Goal: Entertainment & Leisure: Consume media (video, audio)

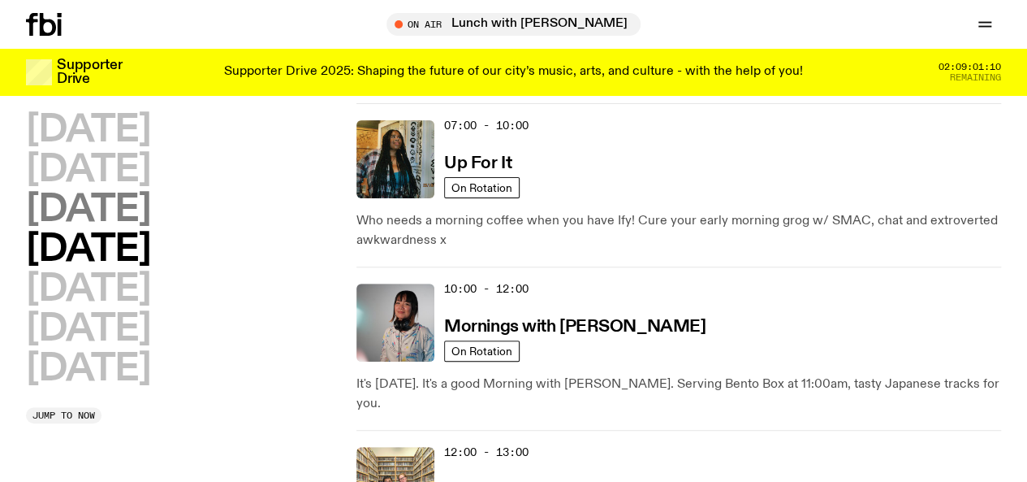
click at [150, 228] on h2 "[DATE]" at bounding box center [88, 210] width 124 height 37
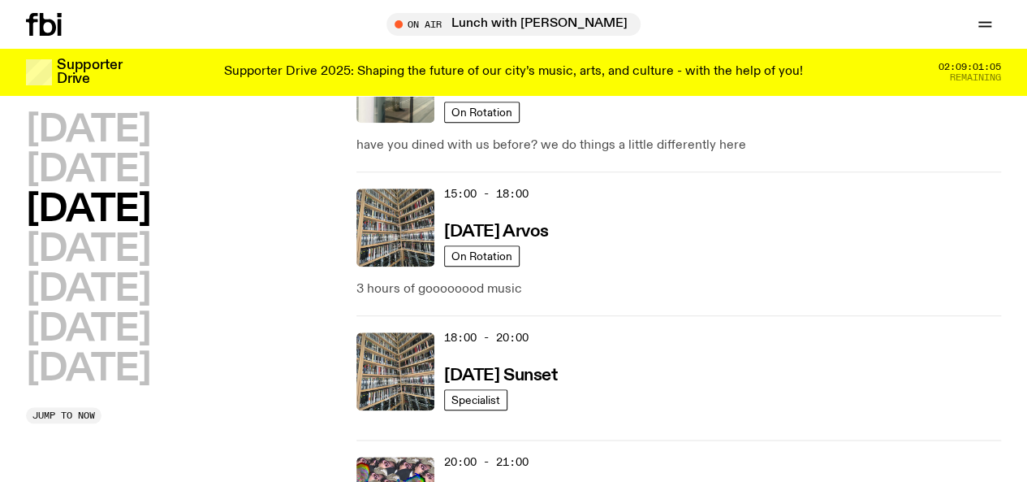
scroll to position [759, 0]
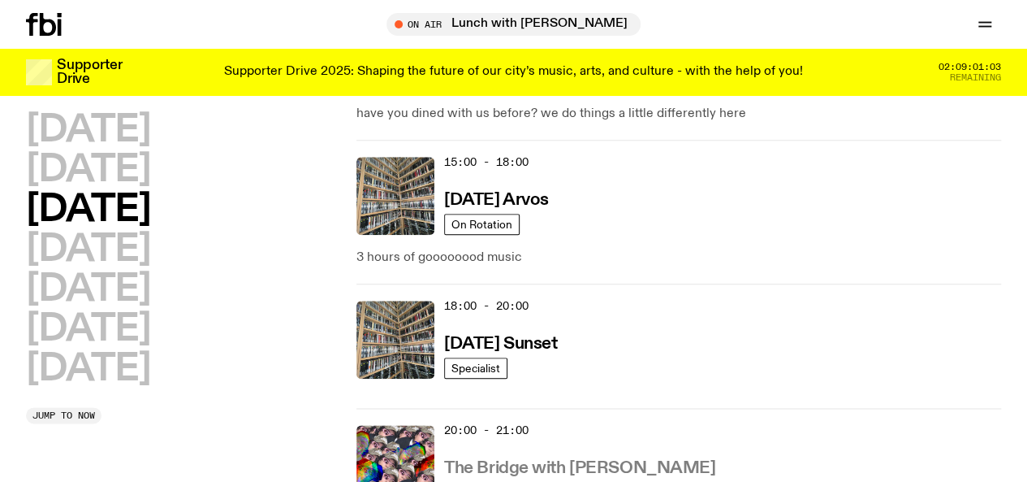
click at [525, 460] on h3 "The Bridge with [PERSON_NAME]" at bounding box center [579, 468] width 271 height 17
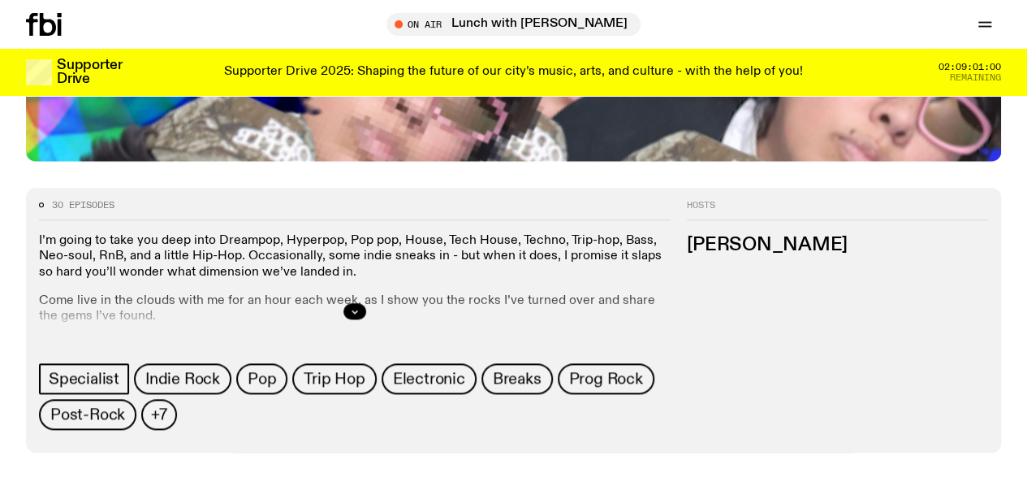
scroll to position [676, 0]
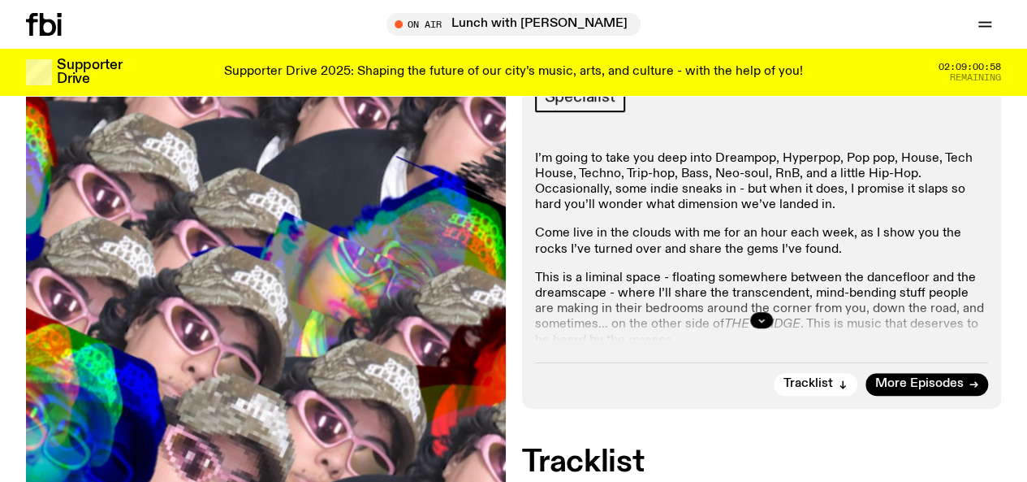
scroll to position [260, 0]
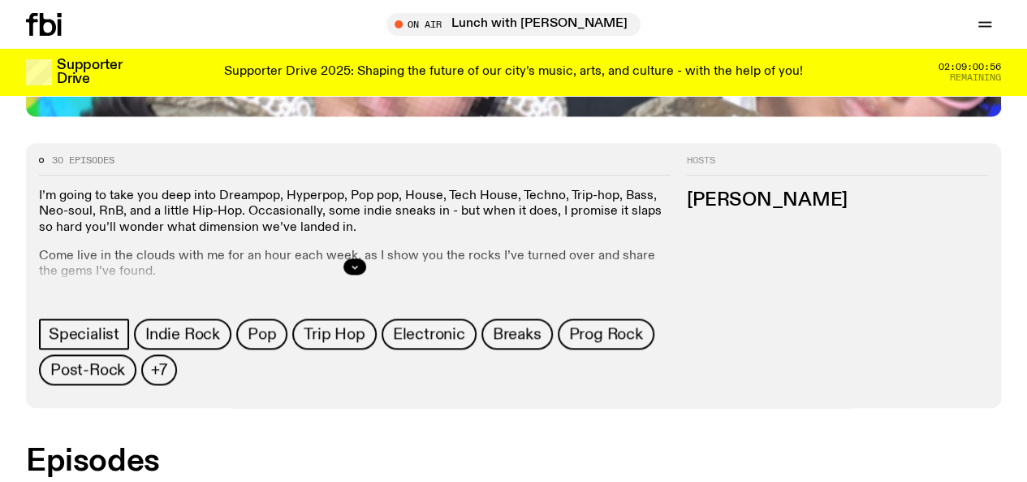
scroll to position [722, 0]
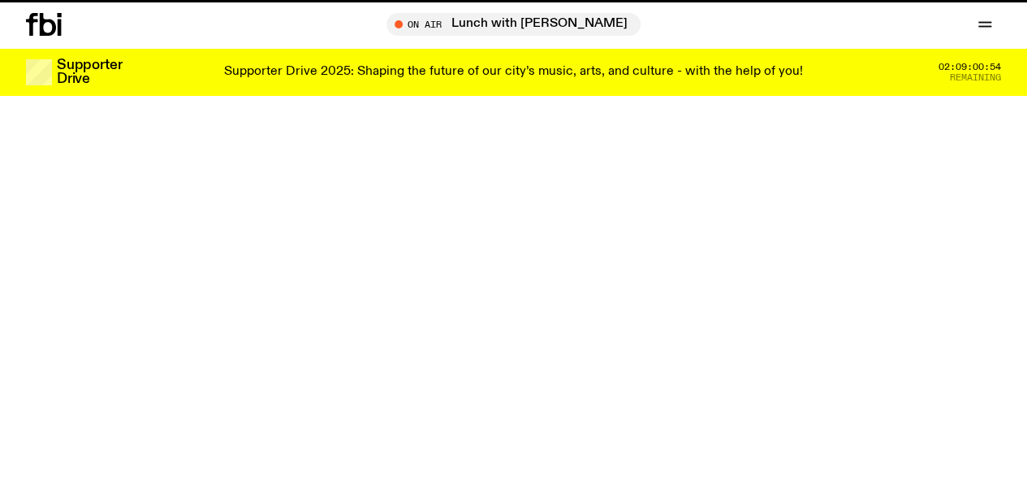
scroll to position [759, 0]
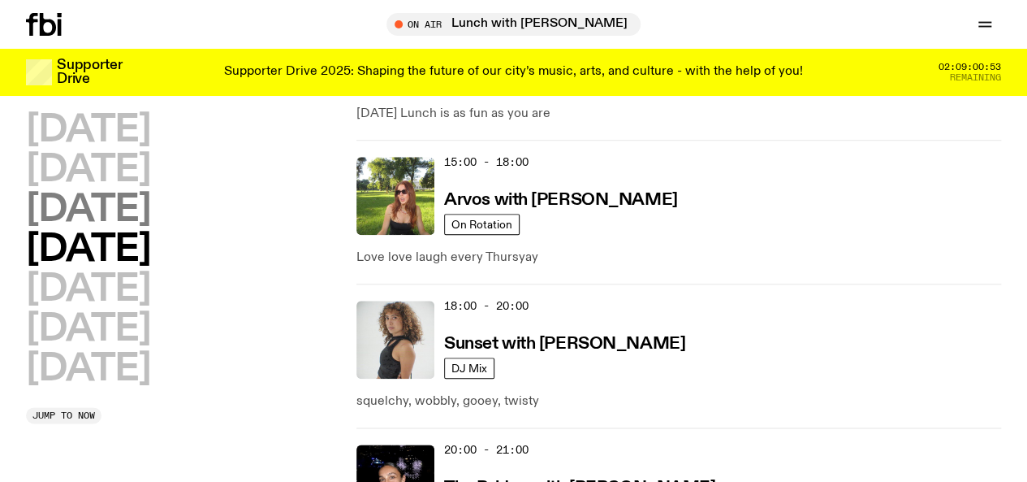
click at [150, 222] on h2 "[DATE]" at bounding box center [88, 210] width 124 height 37
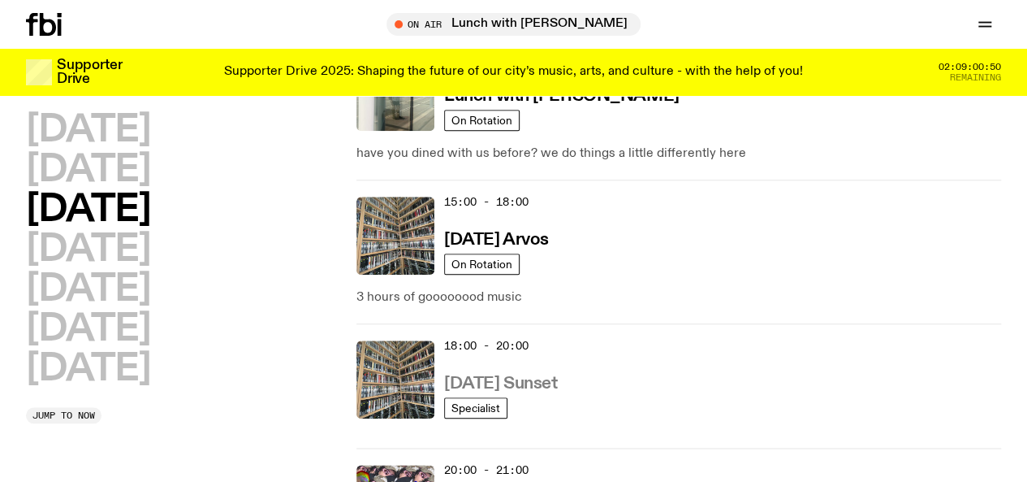
scroll to position [720, 0]
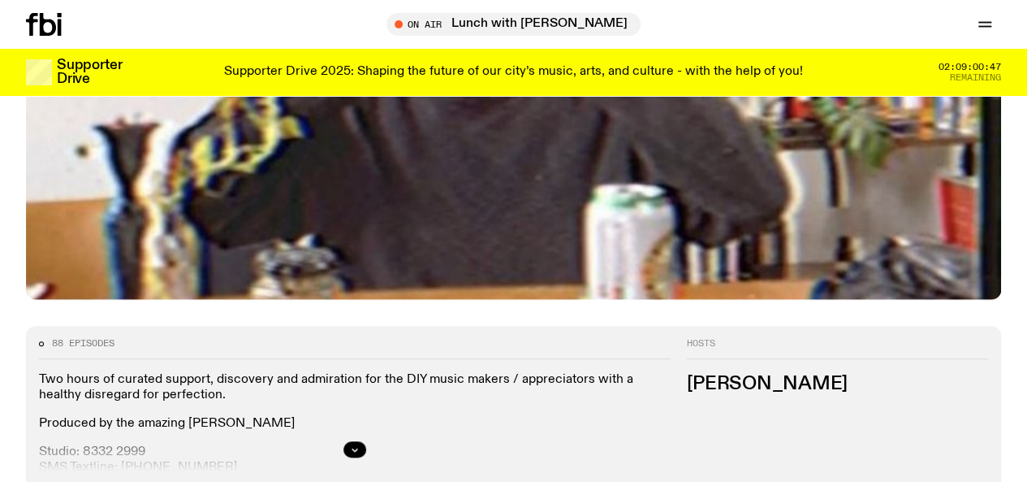
scroll to position [713, 0]
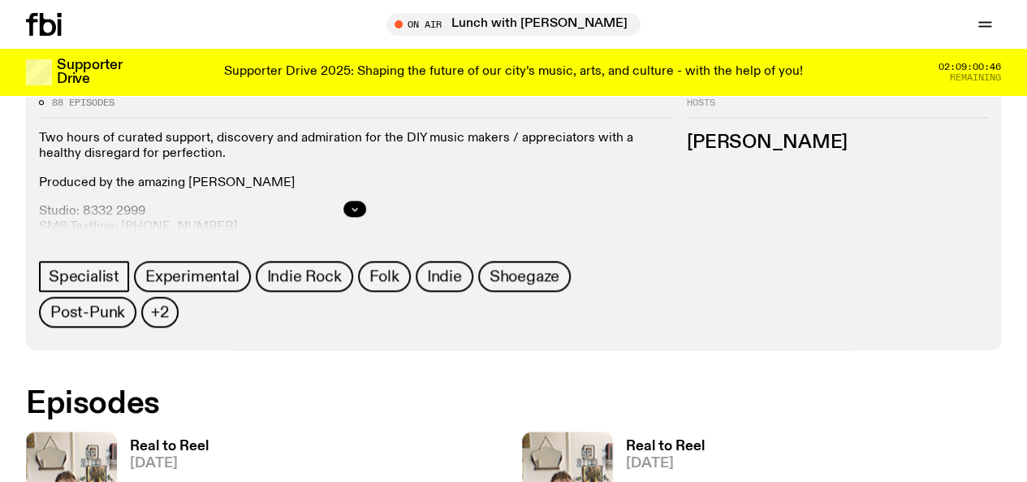
click at [155, 456] on span "[DATE]" at bounding box center [169, 463] width 79 height 14
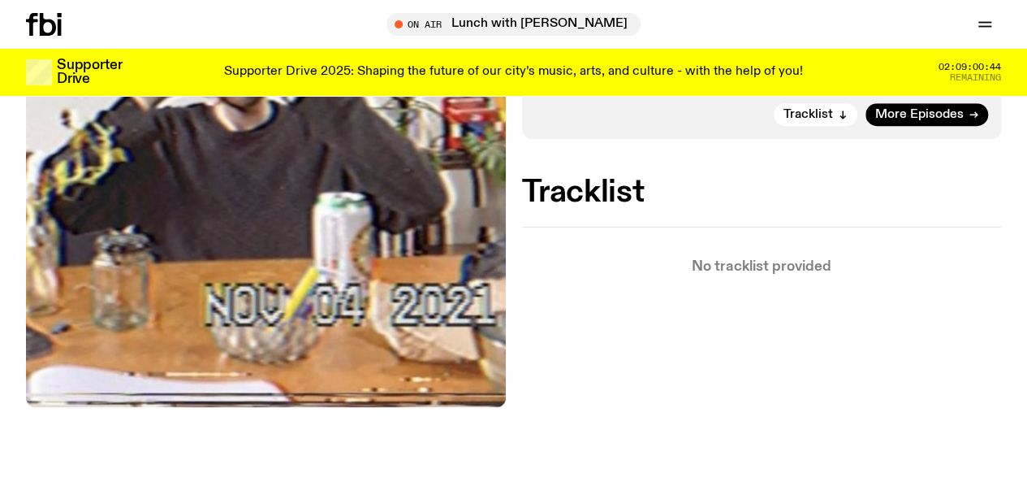
scroll to position [517, 0]
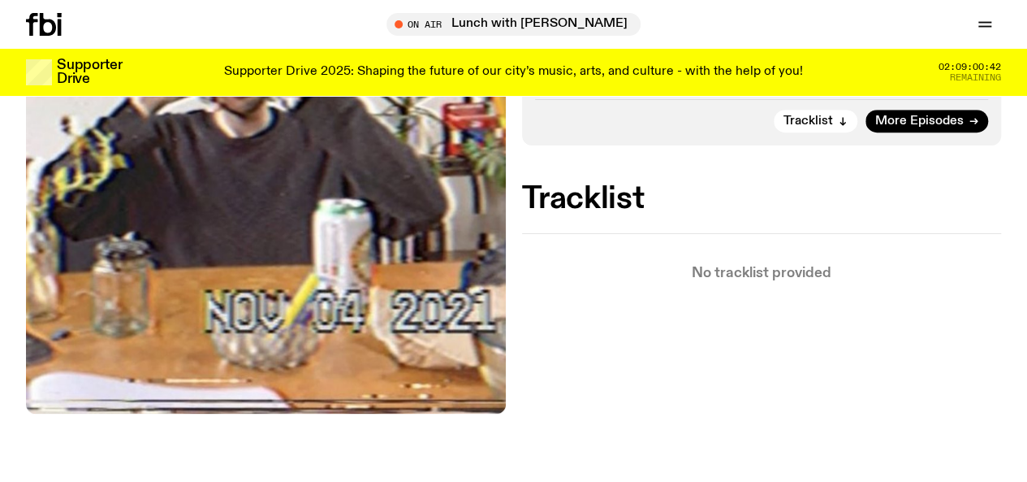
click at [0, 0] on link "Schedule" at bounding box center [0, 0] width 0 height 0
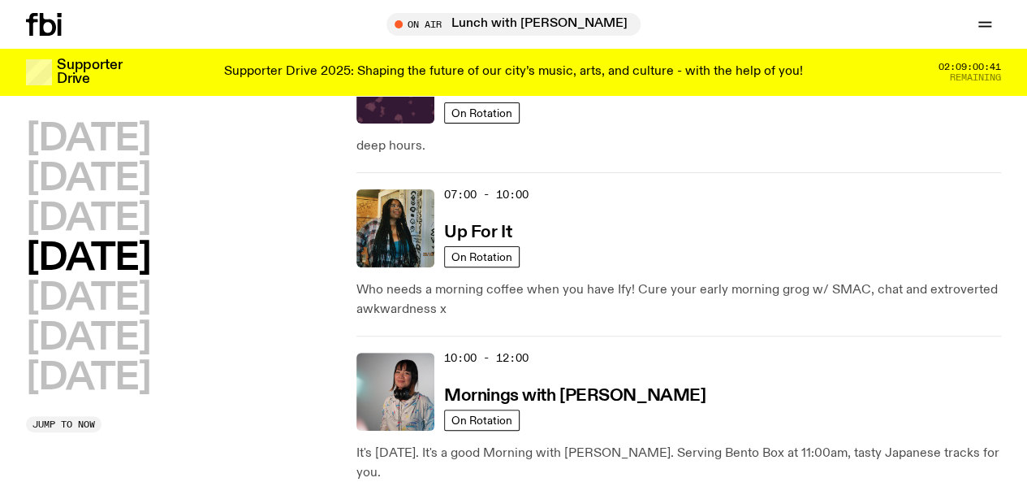
scroll to position [120, 0]
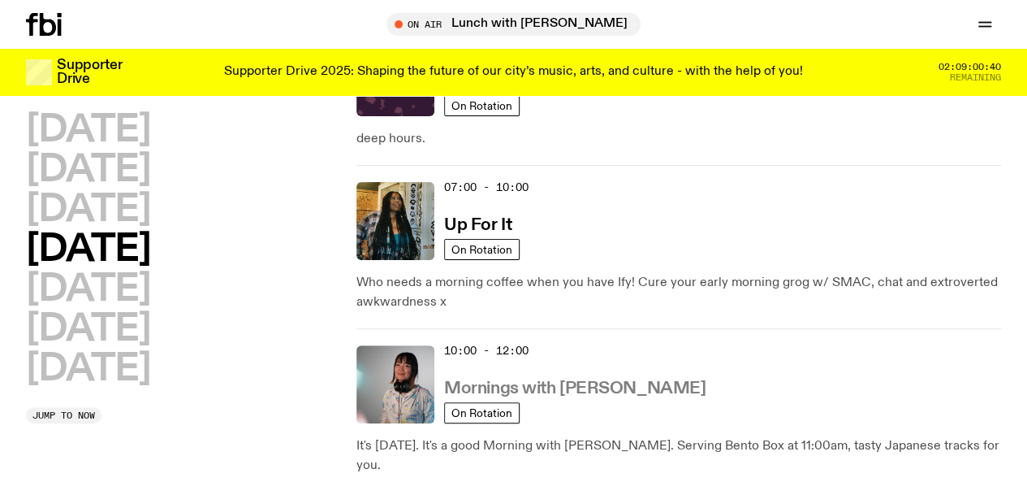
click at [523, 380] on h3 "Mornings with [PERSON_NAME]" at bounding box center [575, 388] width 262 height 17
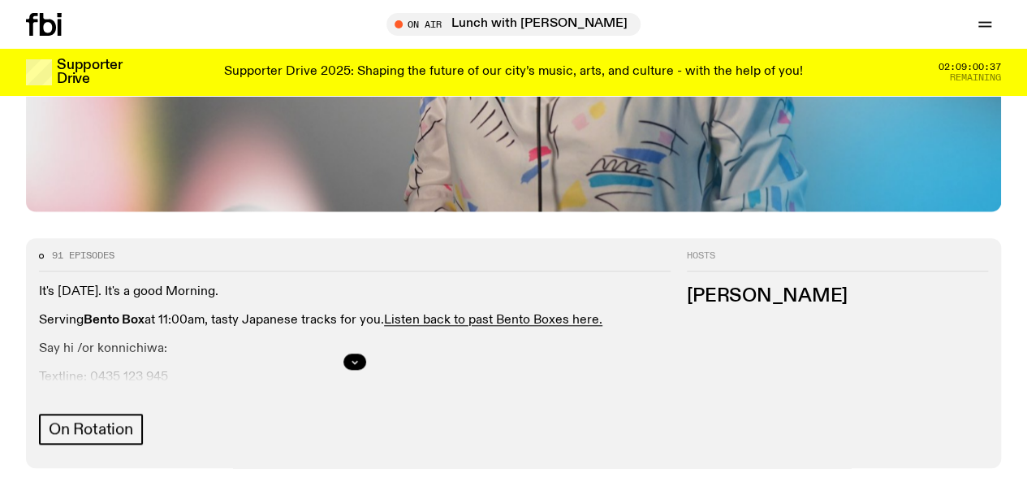
scroll to position [624, 0]
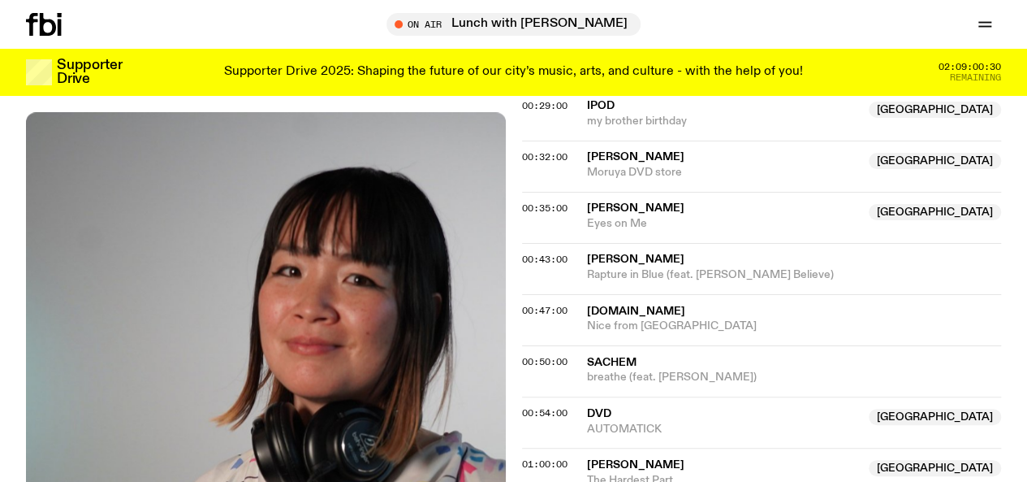
scroll to position [836, 0]
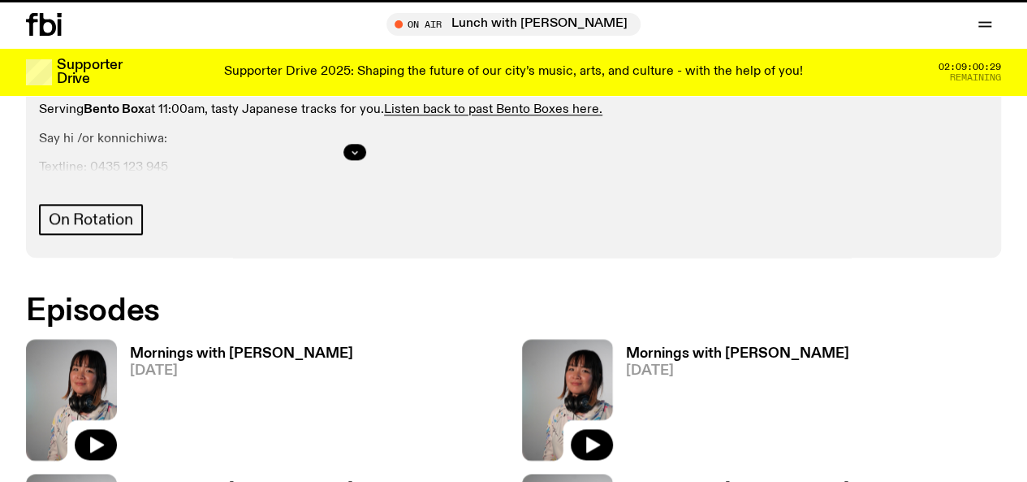
scroll to position [624, 0]
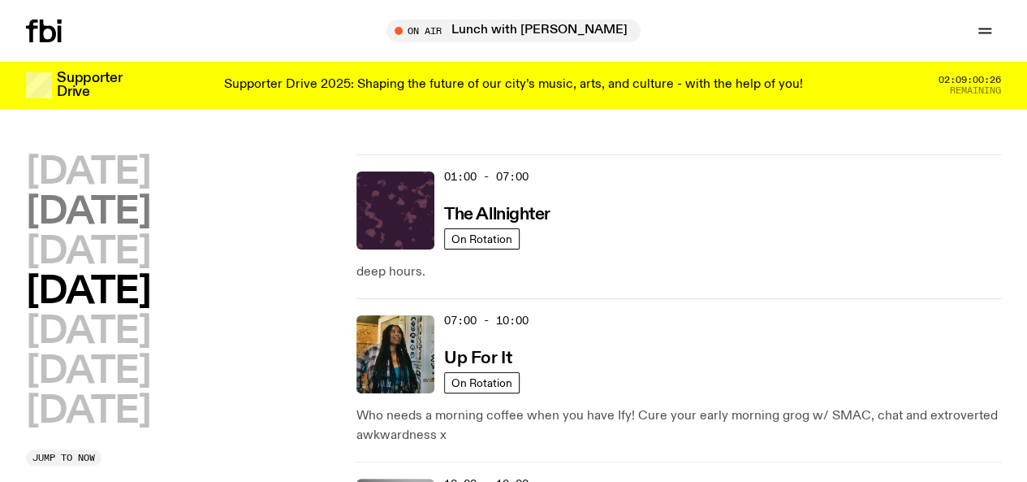
click at [140, 220] on h2 "[DATE]" at bounding box center [88, 212] width 124 height 37
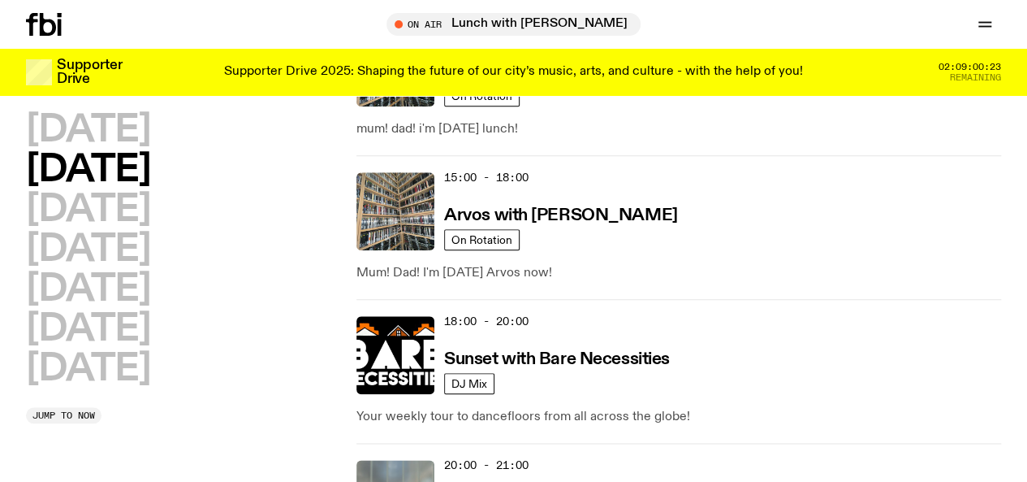
scroll to position [725, 0]
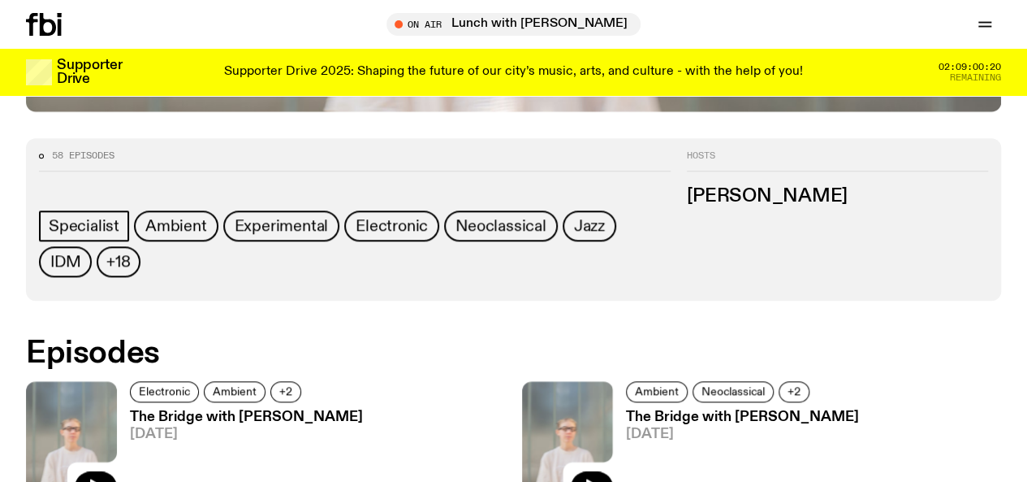
scroll to position [772, 0]
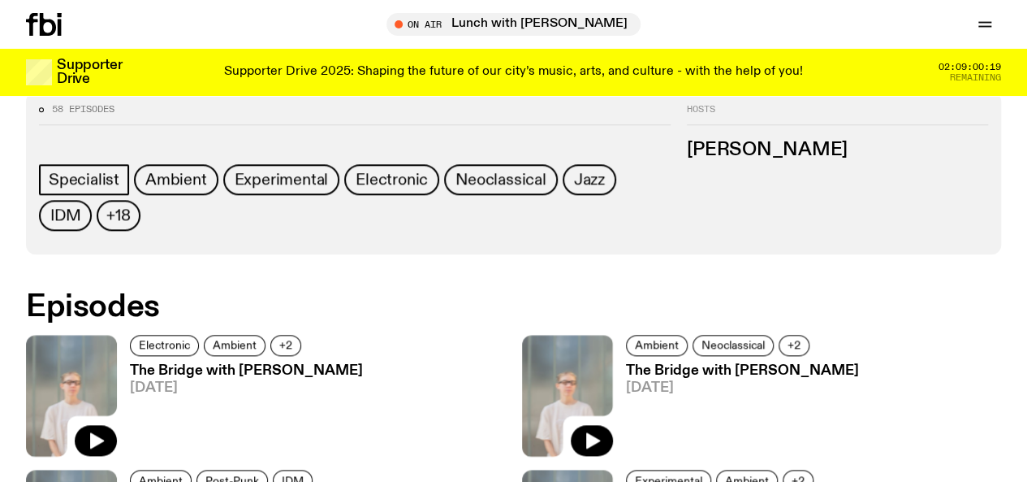
click at [167, 364] on h3 "The Bridge with [PERSON_NAME]" at bounding box center [246, 371] width 233 height 14
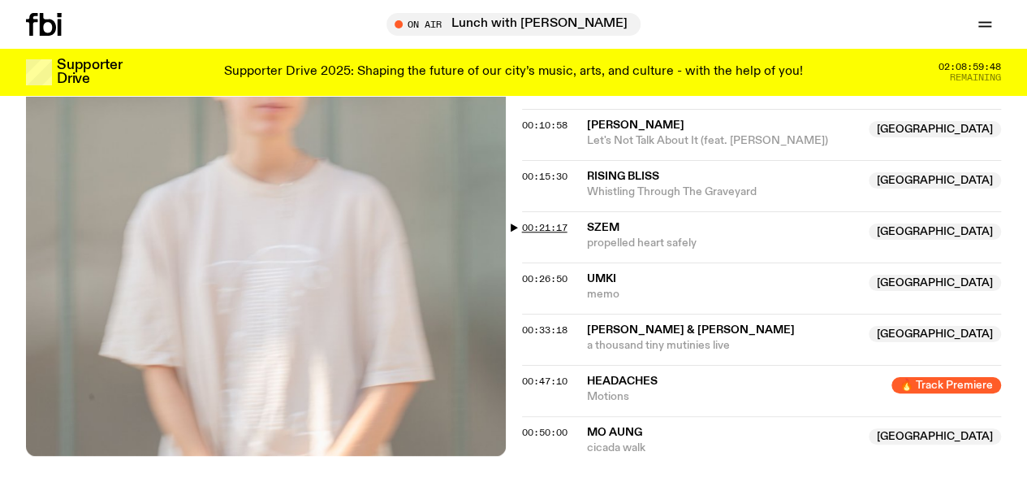
scroll to position [673, 0]
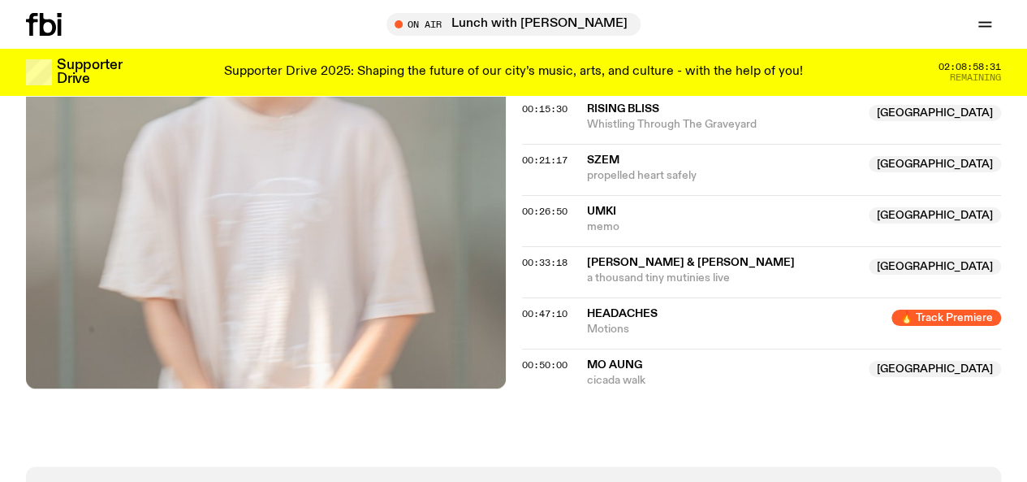
click at [0, 0] on link "Schedule" at bounding box center [0, 0] width 0 height 0
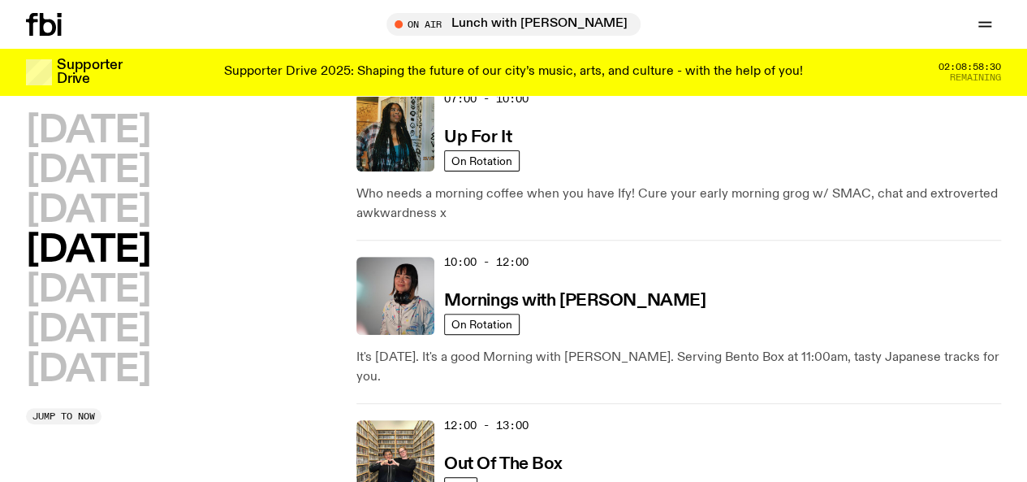
scroll to position [243, 0]
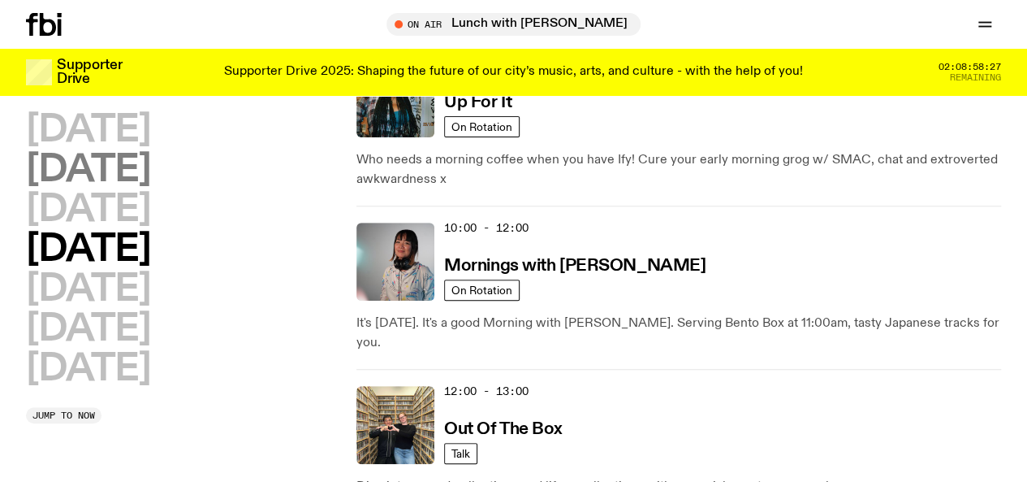
click at [150, 186] on h2 "[DATE]" at bounding box center [88, 170] width 124 height 37
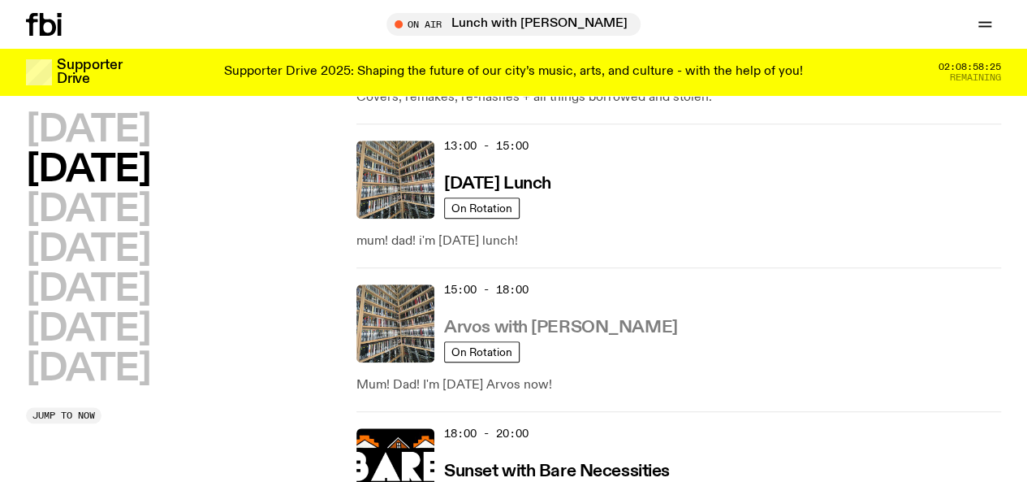
scroll to position [651, 0]
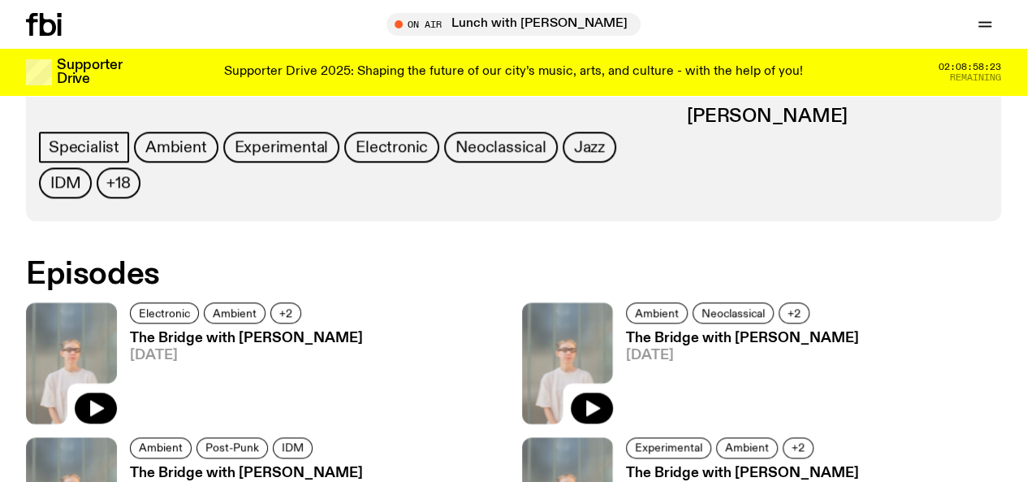
scroll to position [806, 0]
click at [219, 331] on h3 "The Bridge with [PERSON_NAME]" at bounding box center [246, 338] width 233 height 14
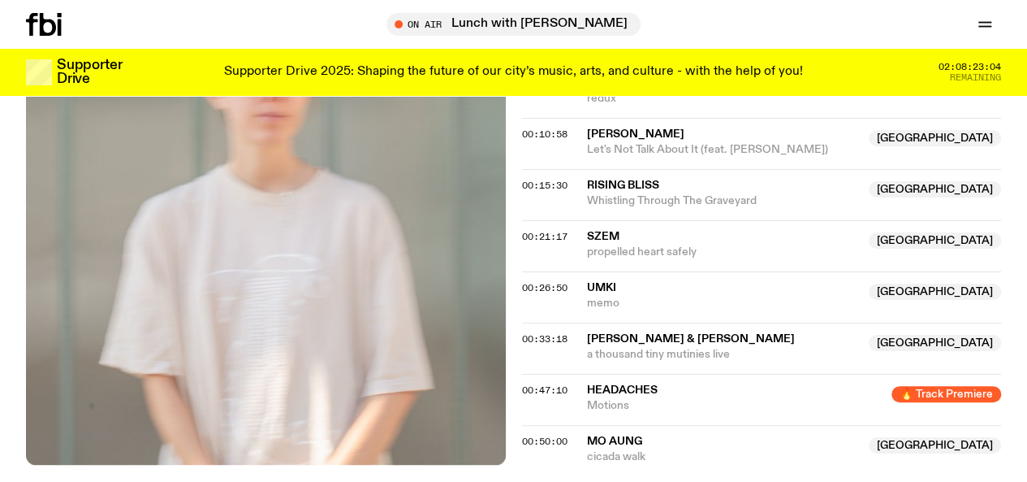
scroll to position [533, 0]
